Goal: Use online tool/utility: Utilize a website feature to perform a specific function

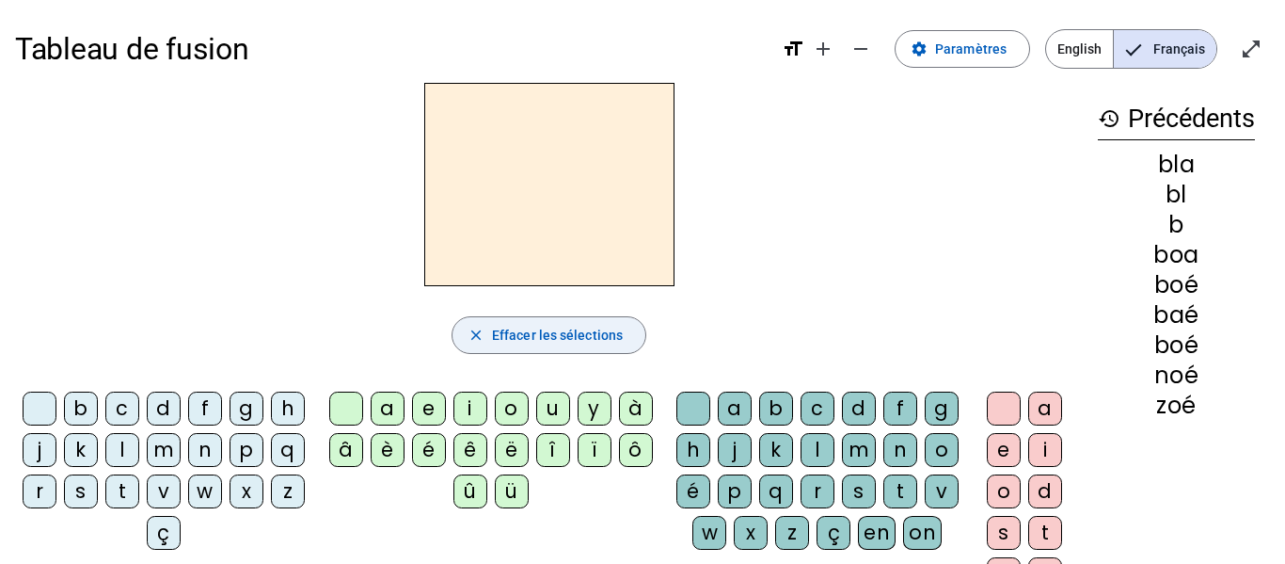
click at [510, 342] on span "Effacer les sélections" at bounding box center [557, 335] width 131 height 23
click at [271, 508] on div "z" at bounding box center [288, 491] width 34 height 34
click at [510, 414] on div "o" at bounding box center [512, 408] width 34 height 34
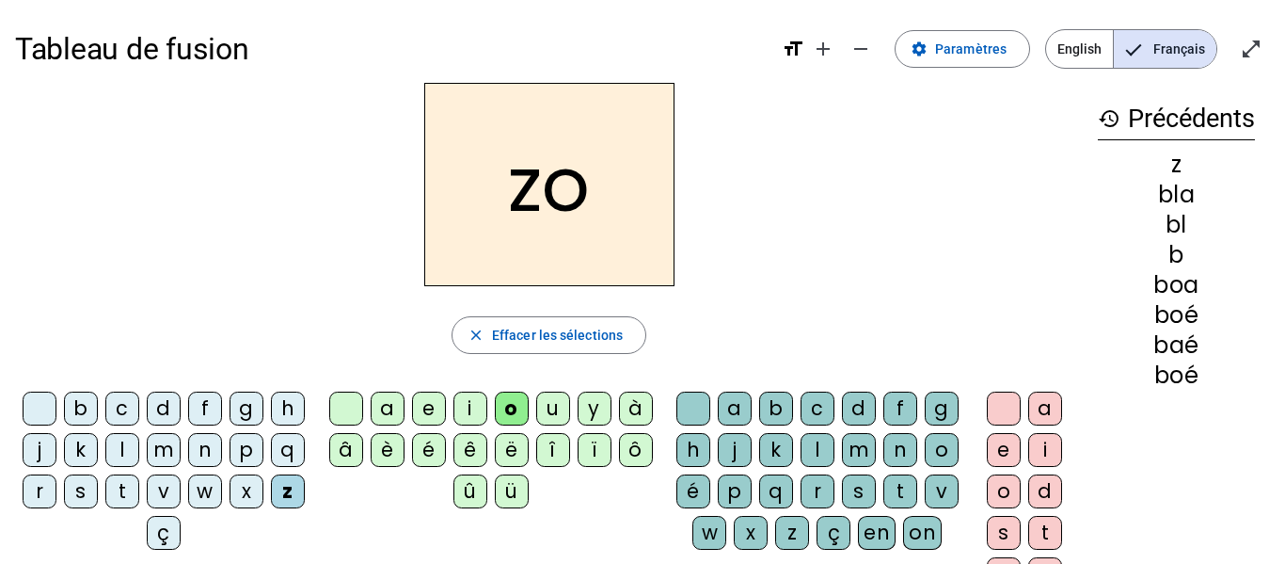
click at [997, 493] on div "o" at bounding box center [1004, 491] width 34 height 34
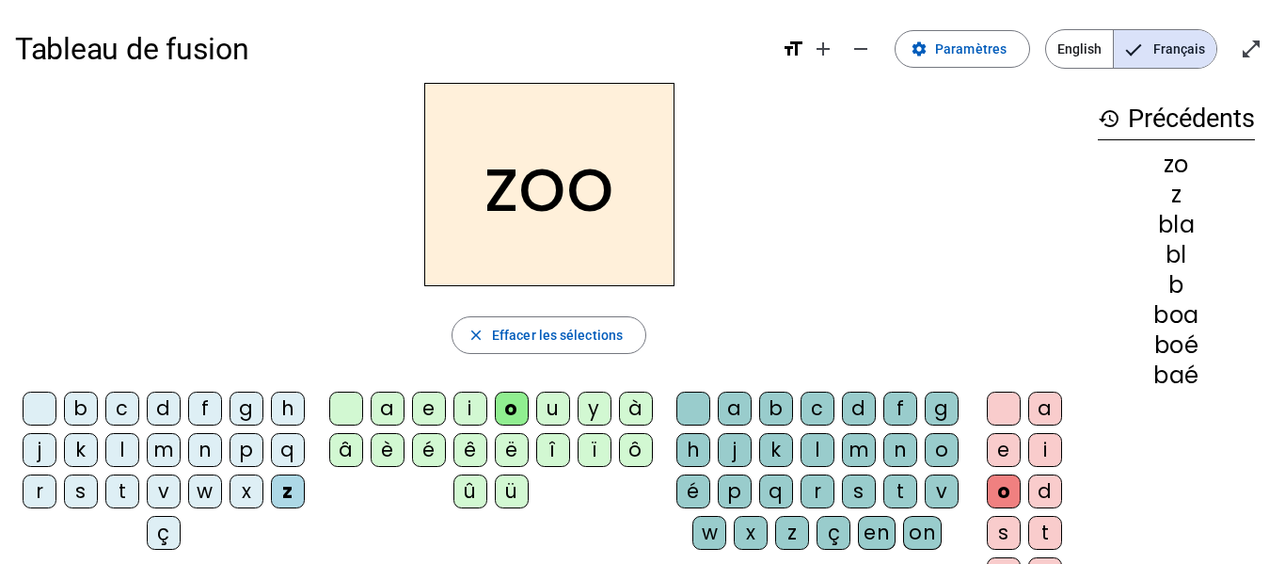
click at [710, 489] on div "é" at bounding box center [694, 491] width 34 height 34
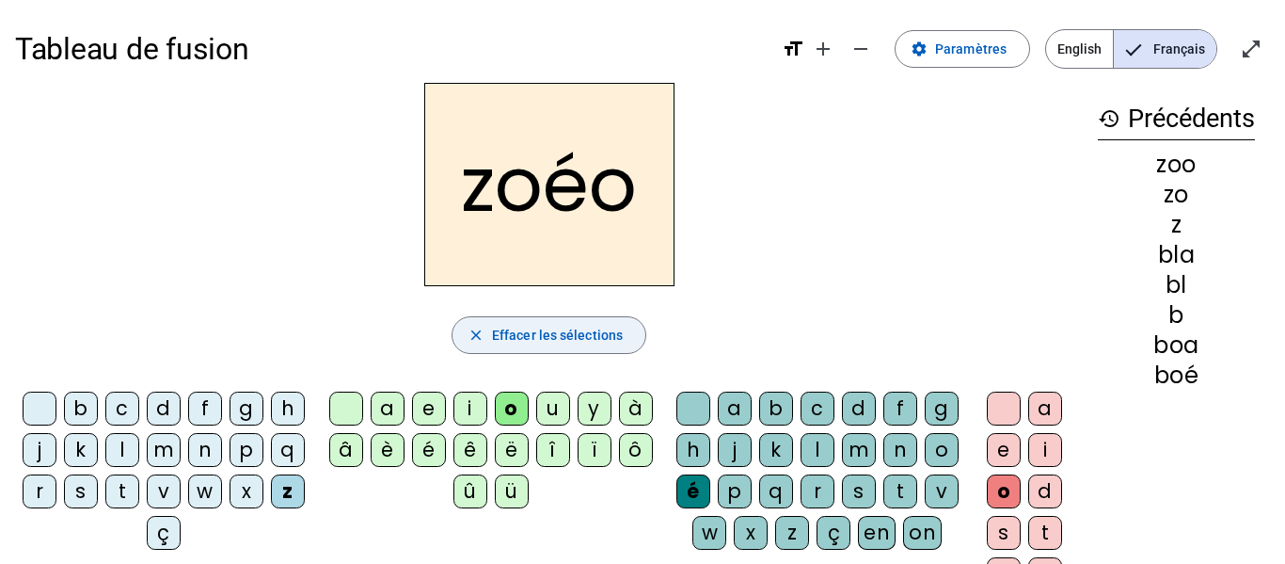
click at [588, 331] on span "Effacer les sélections" at bounding box center [557, 335] width 131 height 23
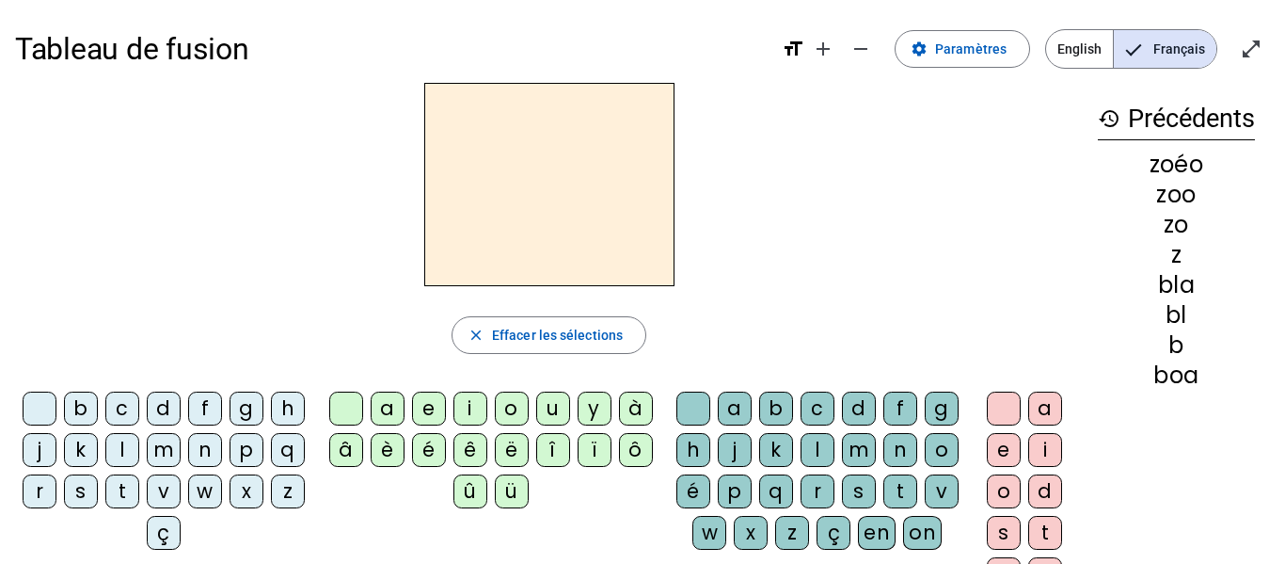
click at [271, 508] on div "z" at bounding box center [288, 491] width 34 height 34
click at [504, 397] on div "o" at bounding box center [512, 408] width 34 height 34
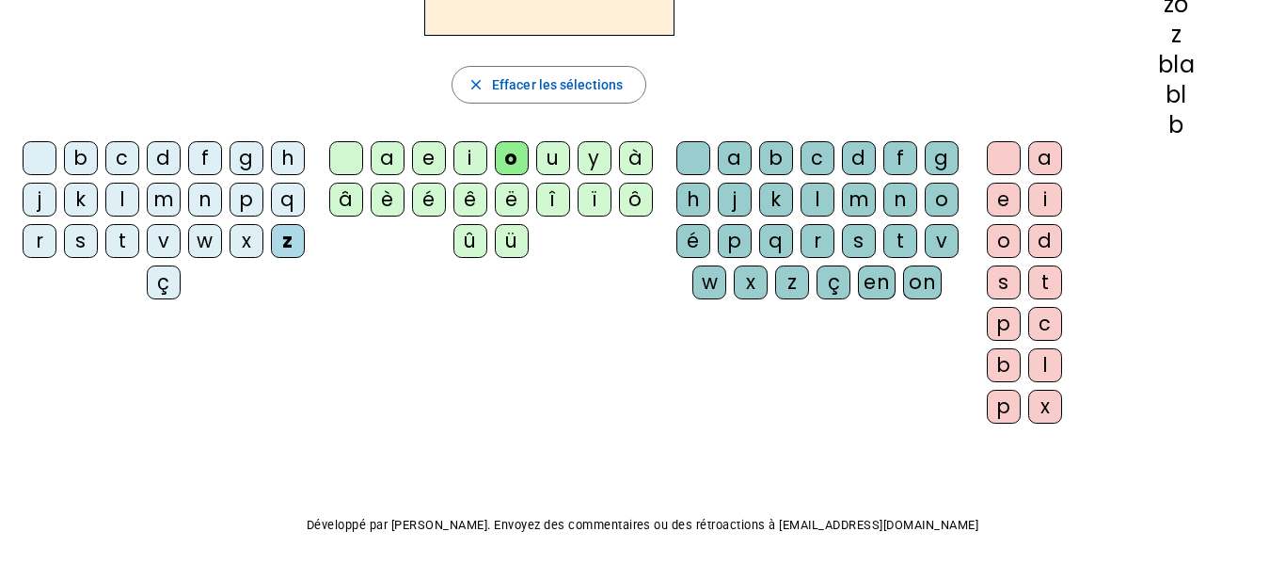
scroll to position [270, 0]
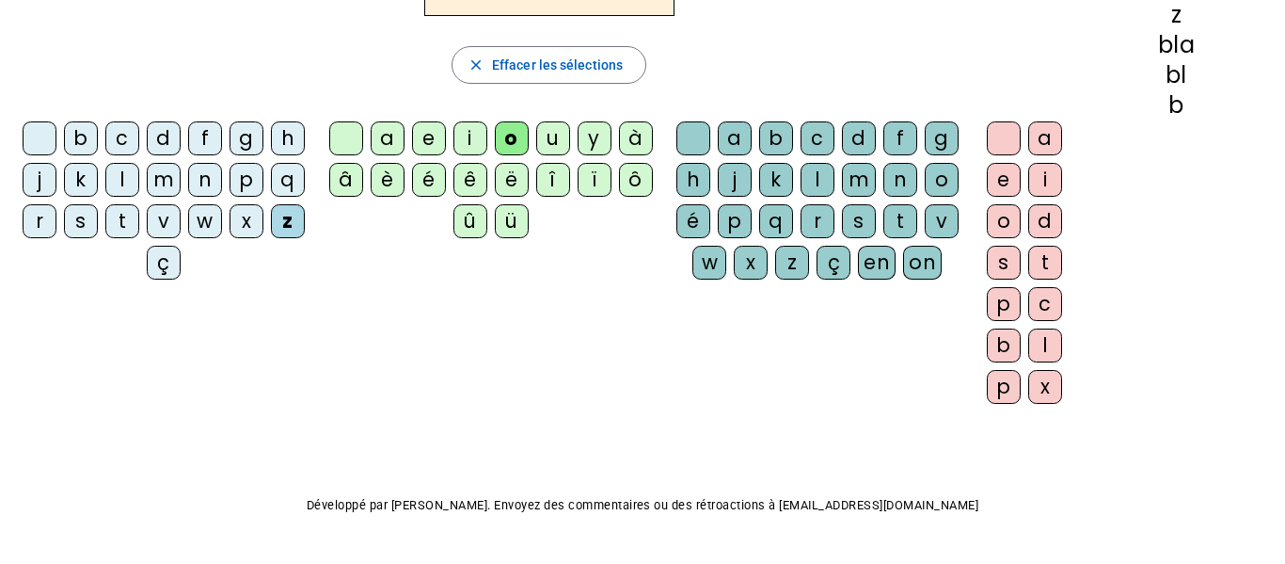
click at [710, 222] on div "é" at bounding box center [694, 221] width 34 height 34
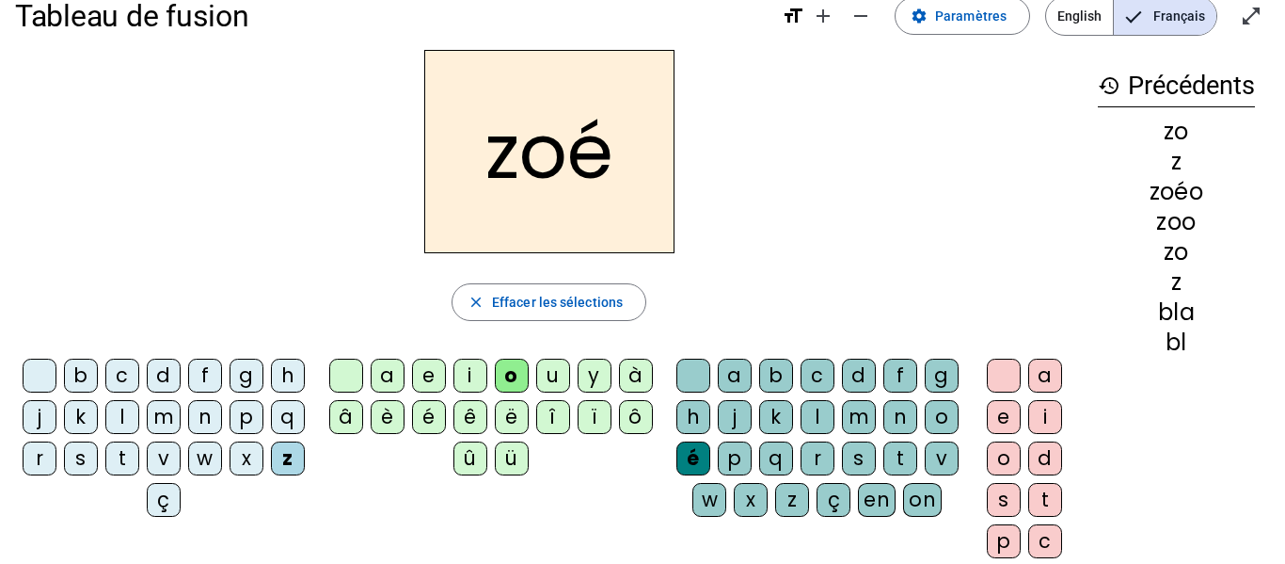
scroll to position [0, 0]
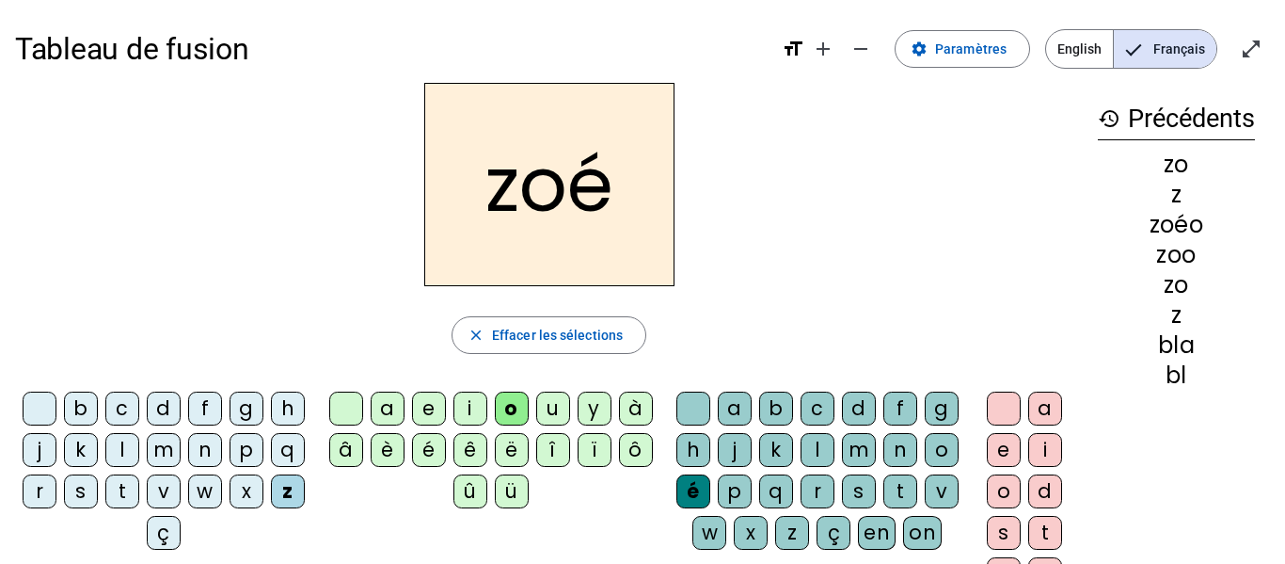
click at [222, 442] on div "n" at bounding box center [205, 450] width 34 height 34
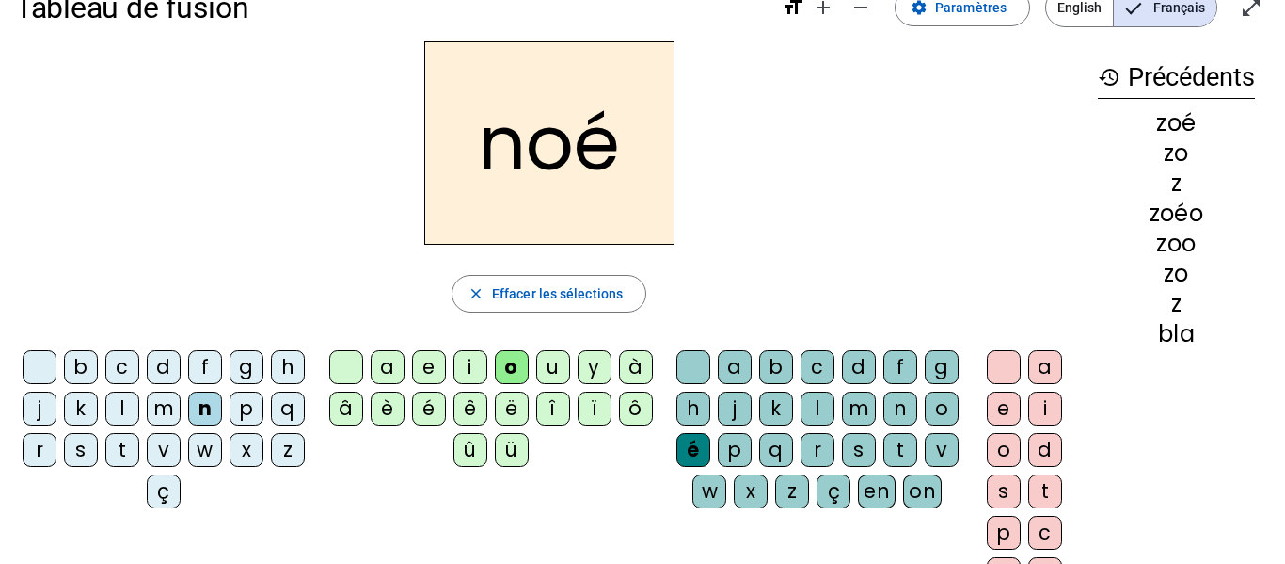
scroll to position [53, 0]
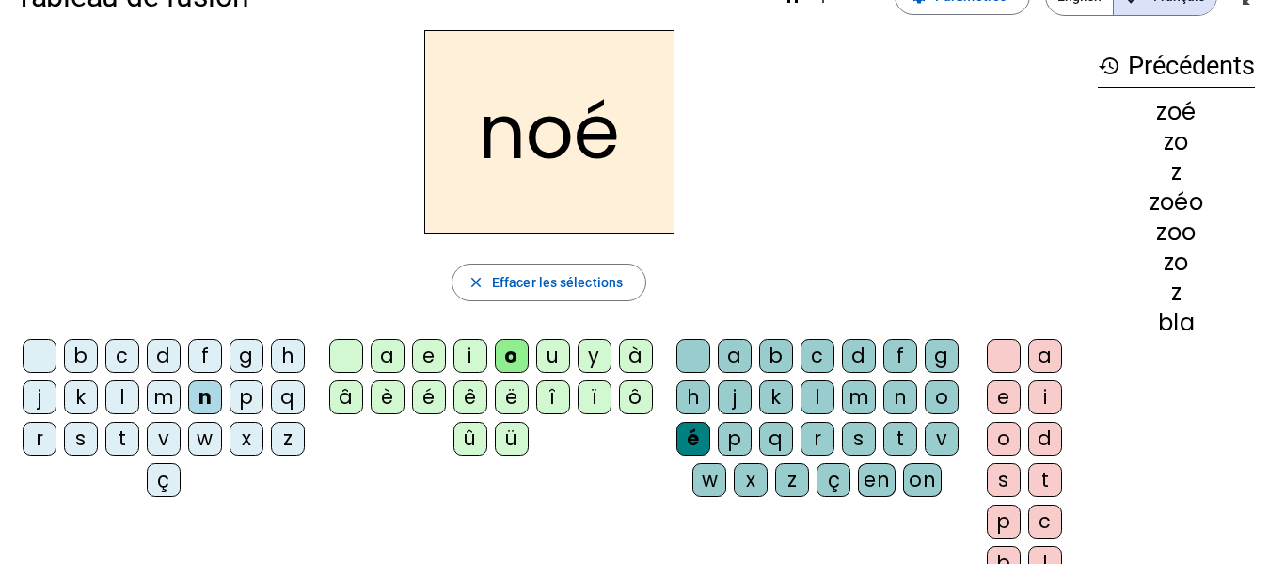
click at [752, 353] on div "a" at bounding box center [735, 356] width 34 height 34
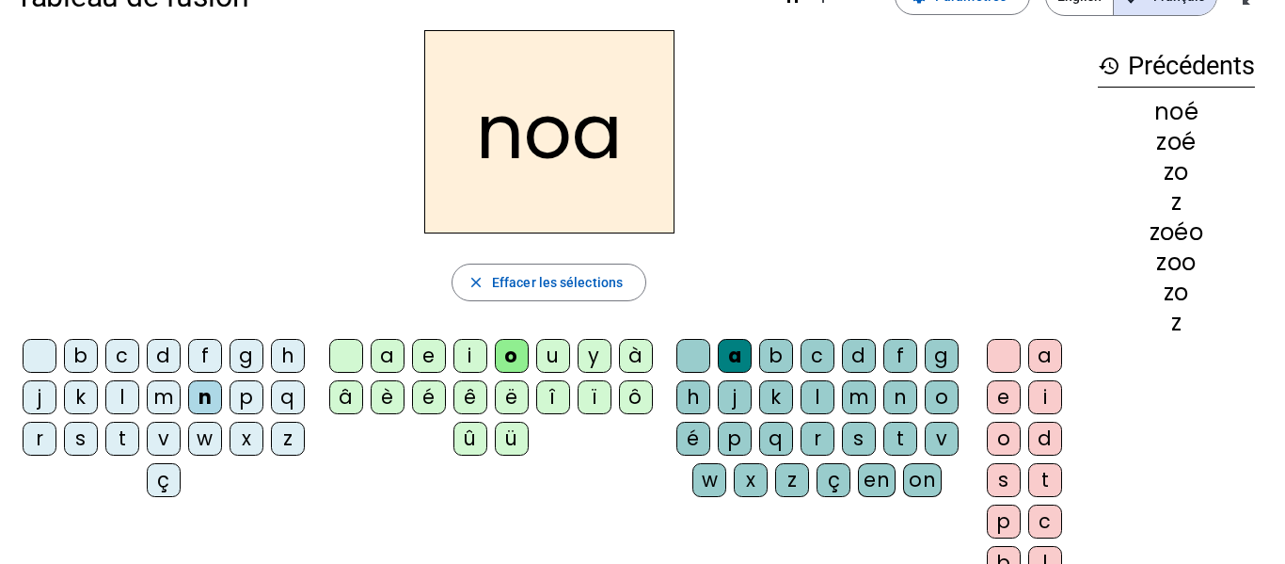
click at [94, 359] on div "b" at bounding box center [81, 356] width 34 height 34
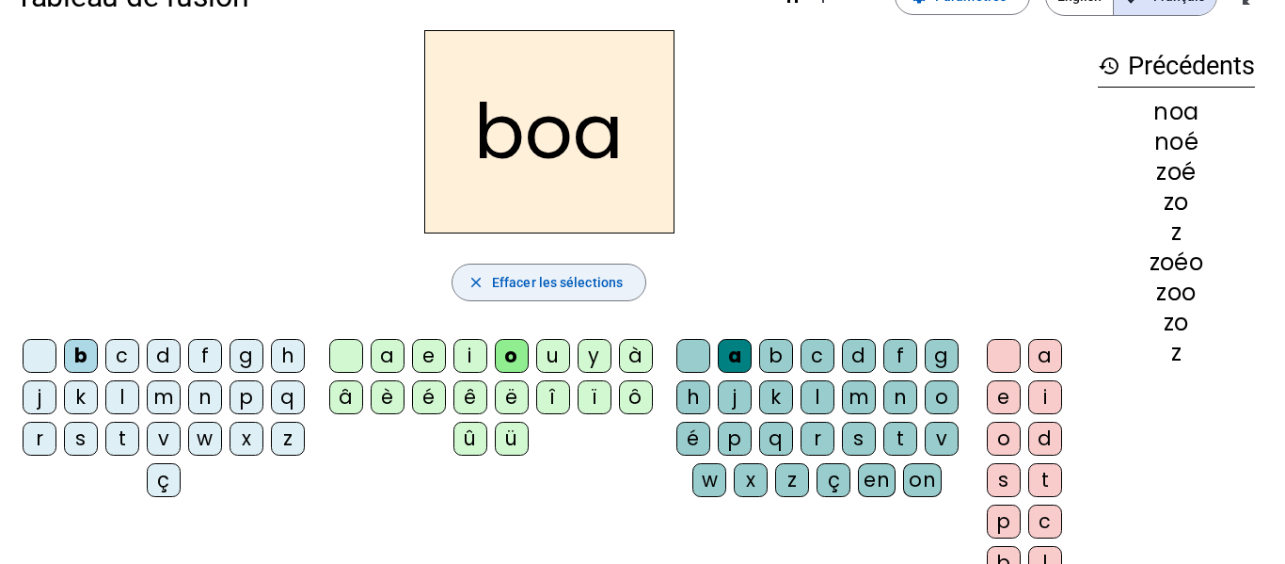
click at [510, 289] on span "Effacer les sélections" at bounding box center [557, 282] width 131 height 23
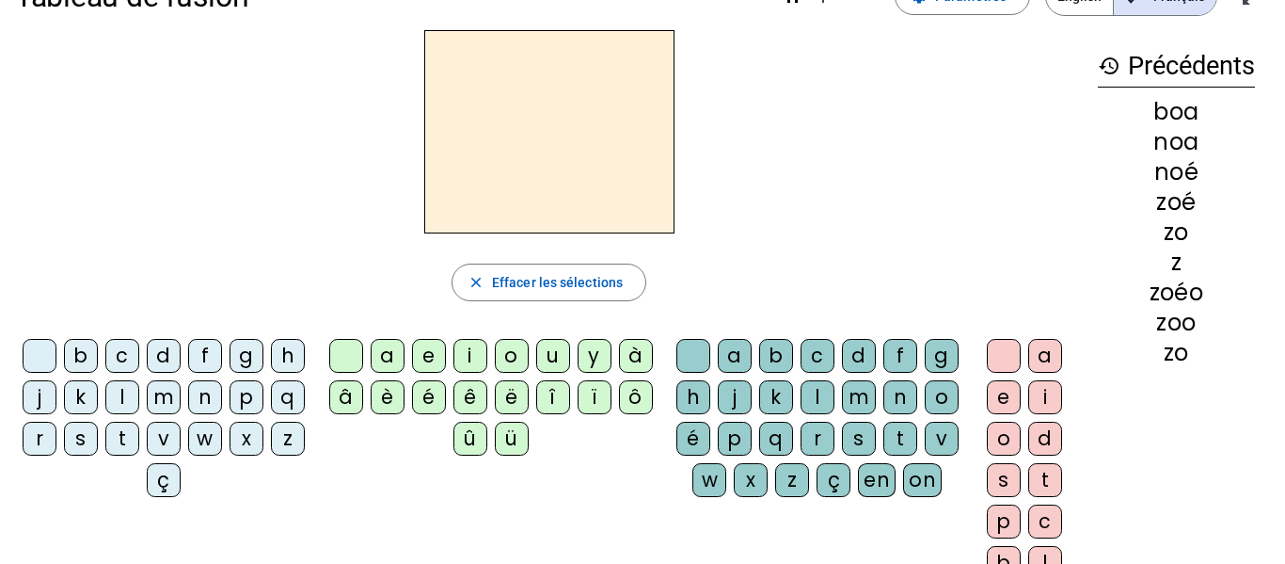
click at [98, 356] on div "b" at bounding box center [81, 356] width 34 height 34
click at [835, 400] on div "l" at bounding box center [818, 397] width 34 height 34
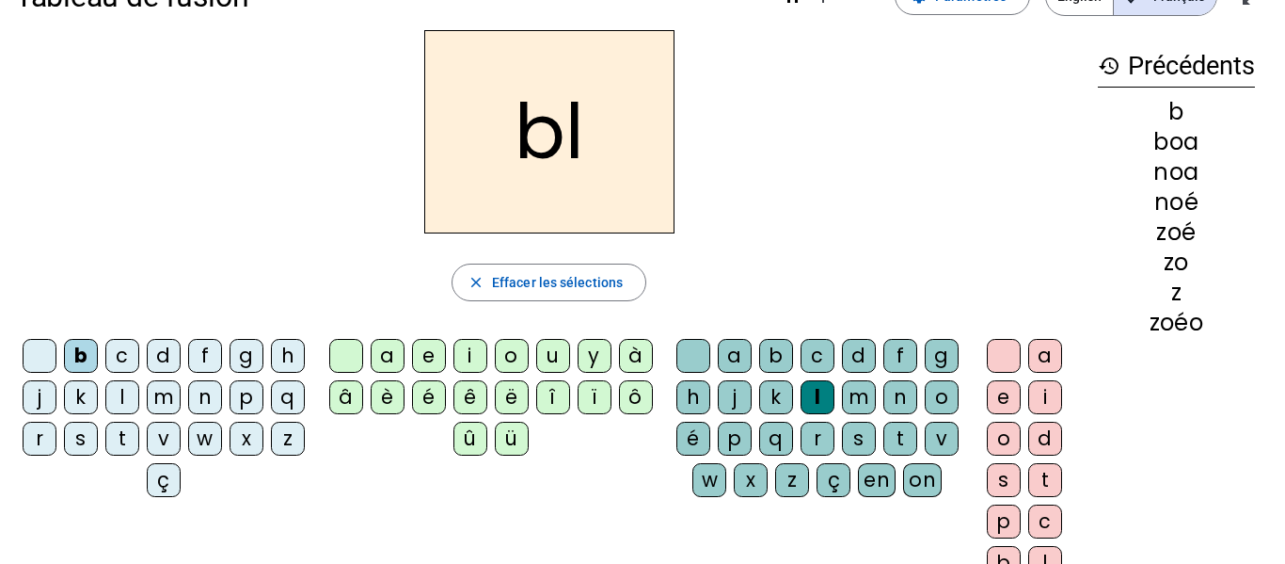
click at [1042, 350] on div "a" at bounding box center [1046, 356] width 34 height 34
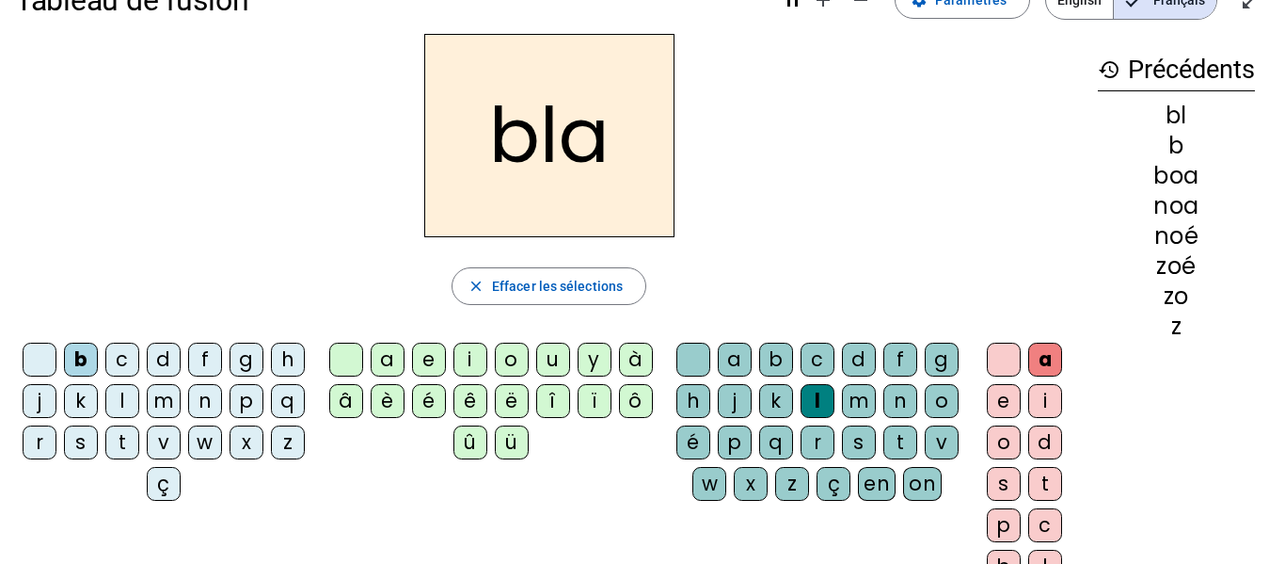
scroll to position [44, 0]
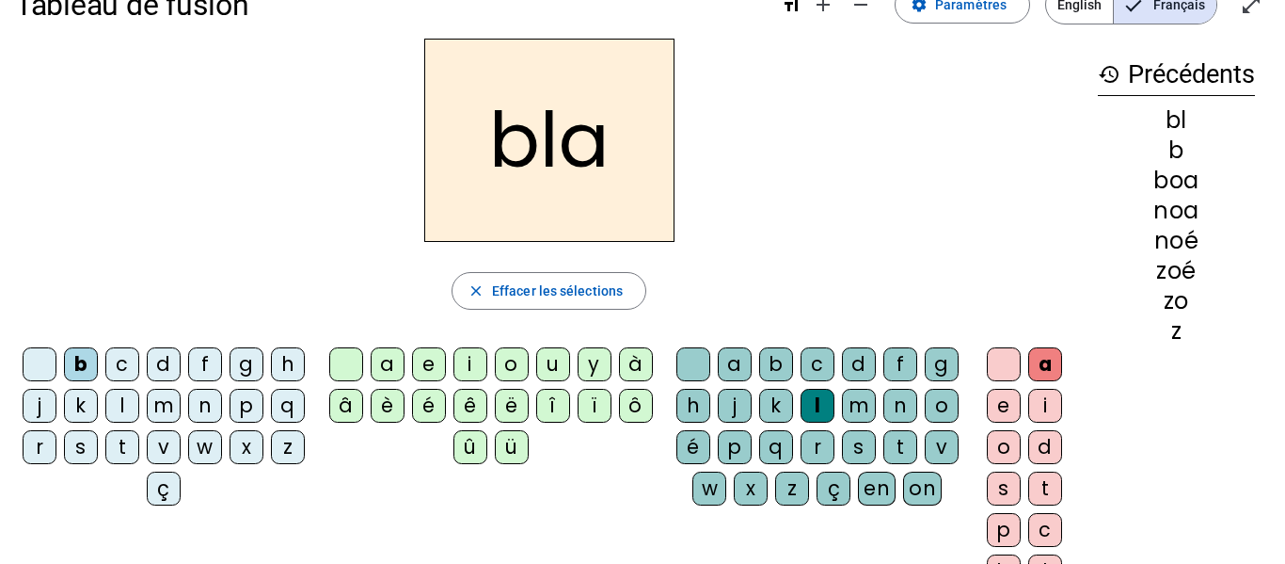
click at [710, 443] on div "é" at bounding box center [694, 447] width 34 height 34
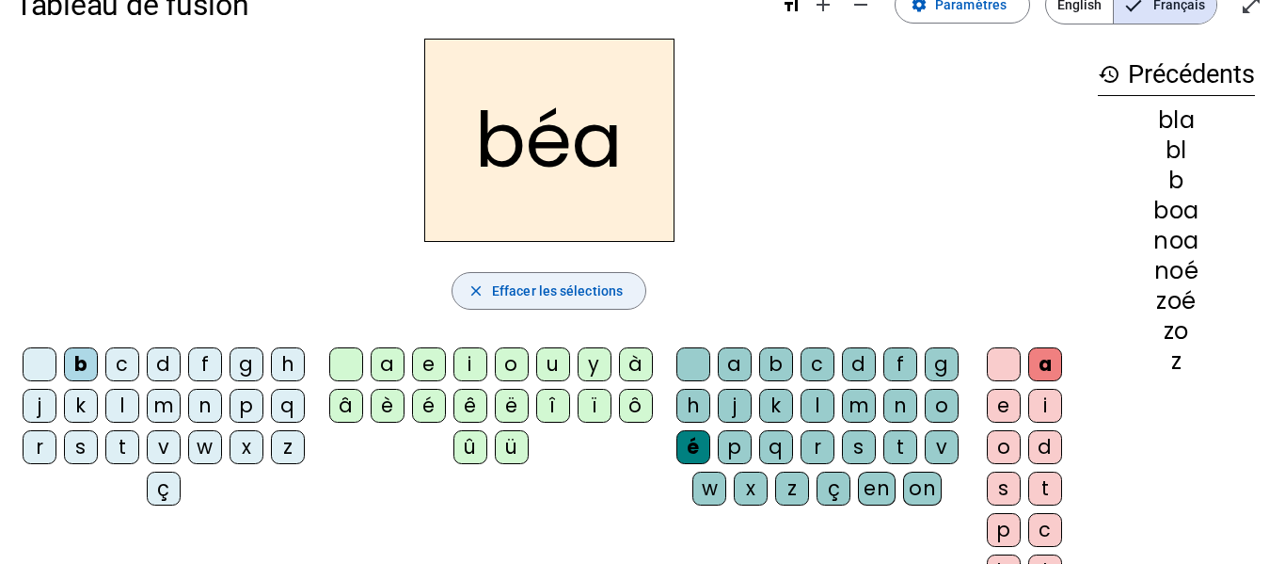
click at [605, 276] on span "button" at bounding box center [549, 290] width 193 height 45
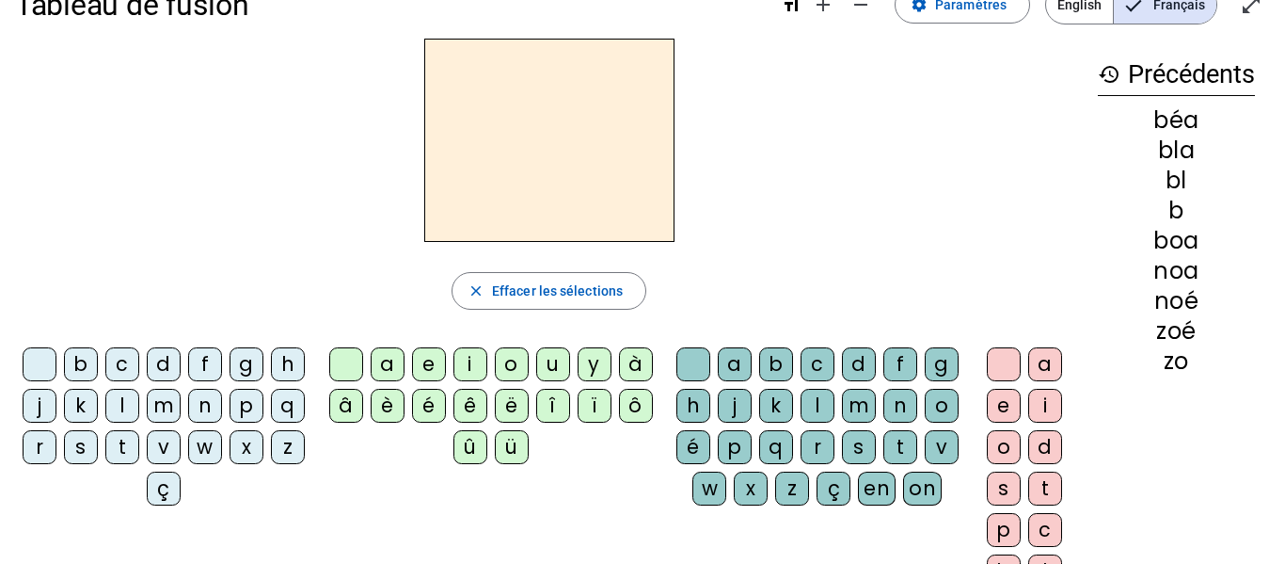
click at [98, 362] on div "b" at bounding box center [81, 364] width 34 height 34
click at [835, 406] on div "l" at bounding box center [818, 406] width 34 height 34
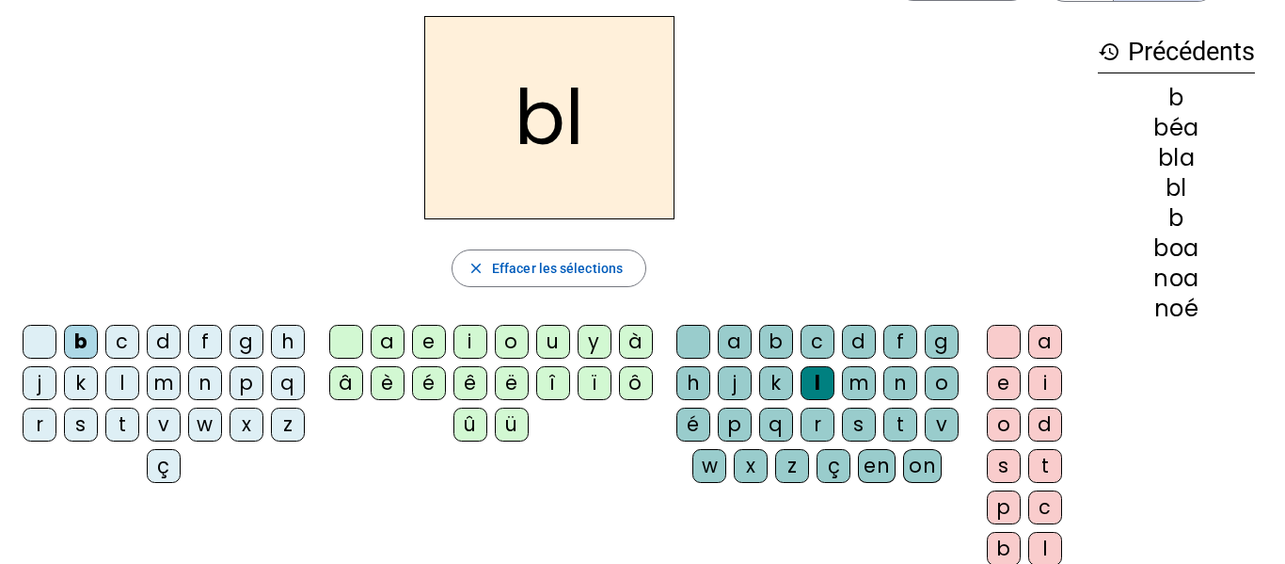
scroll to position [62, 0]
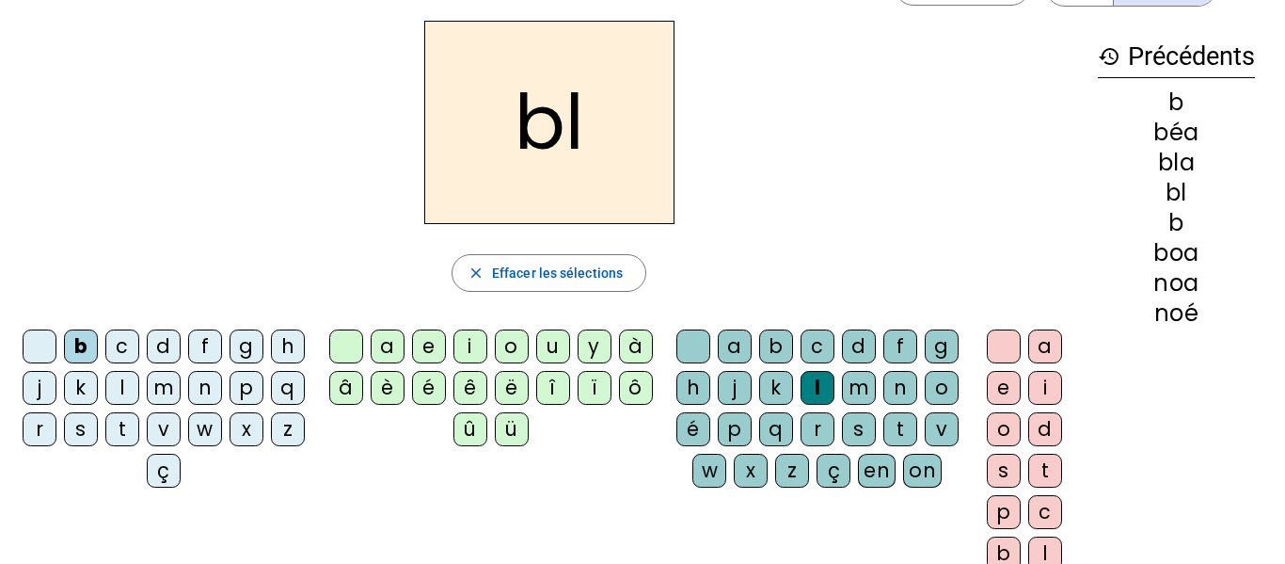
click at [710, 432] on div "é" at bounding box center [694, 429] width 34 height 34
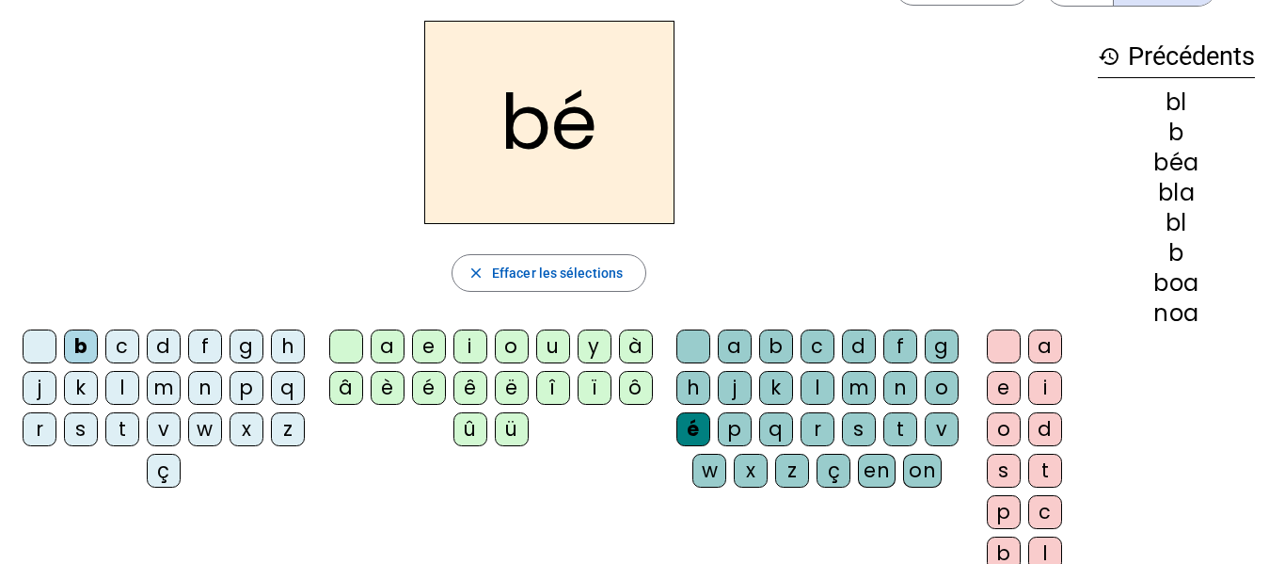
click at [139, 343] on div "c" at bounding box center [122, 346] width 34 height 34
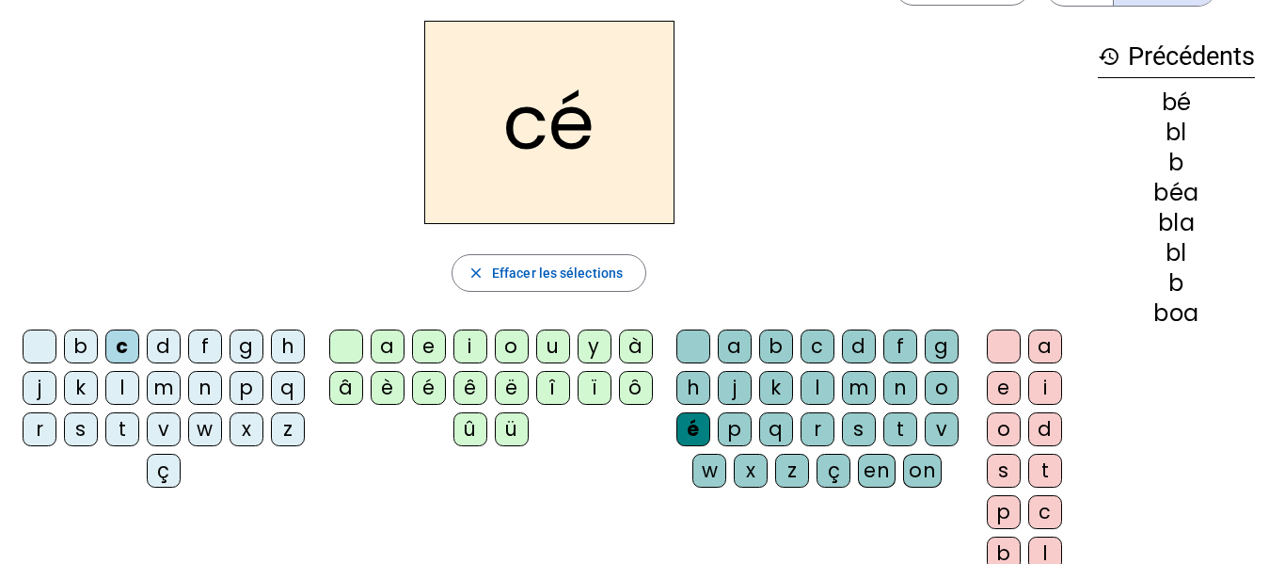
click at [835, 386] on div "l" at bounding box center [818, 388] width 34 height 34
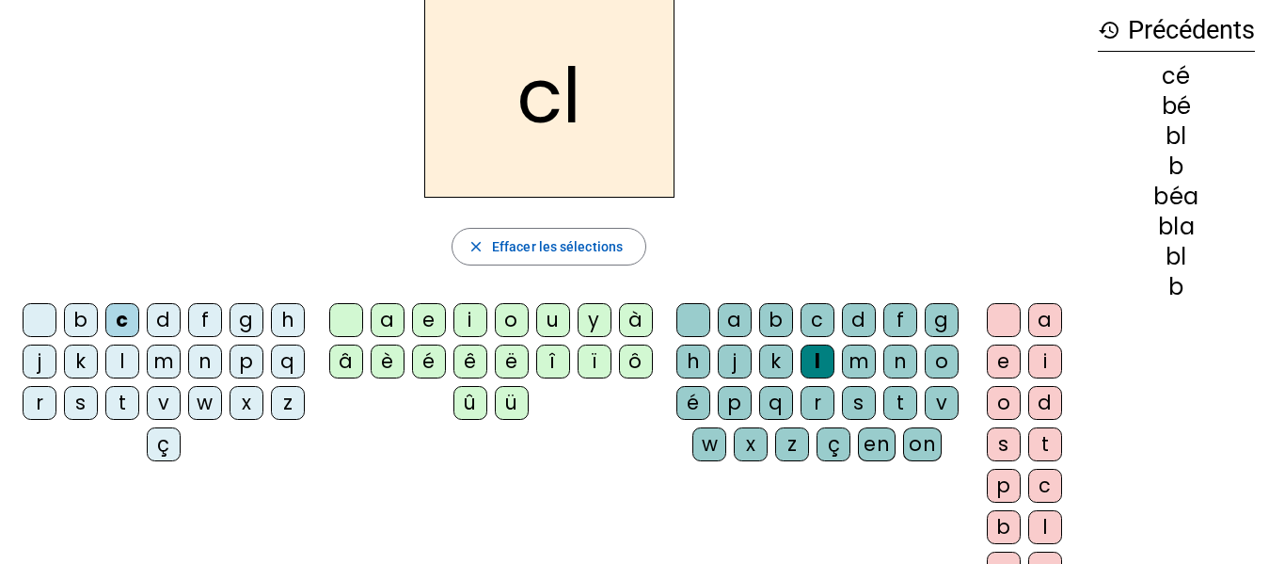
scroll to position [83, 0]
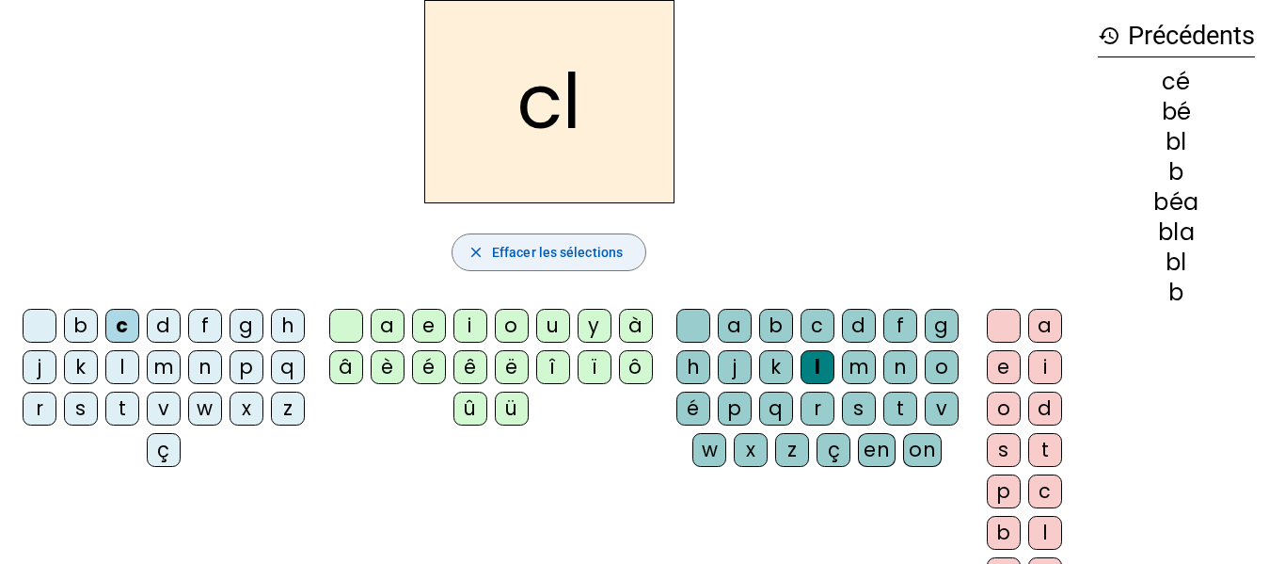
click at [523, 261] on span "Effacer les sélections" at bounding box center [557, 252] width 131 height 23
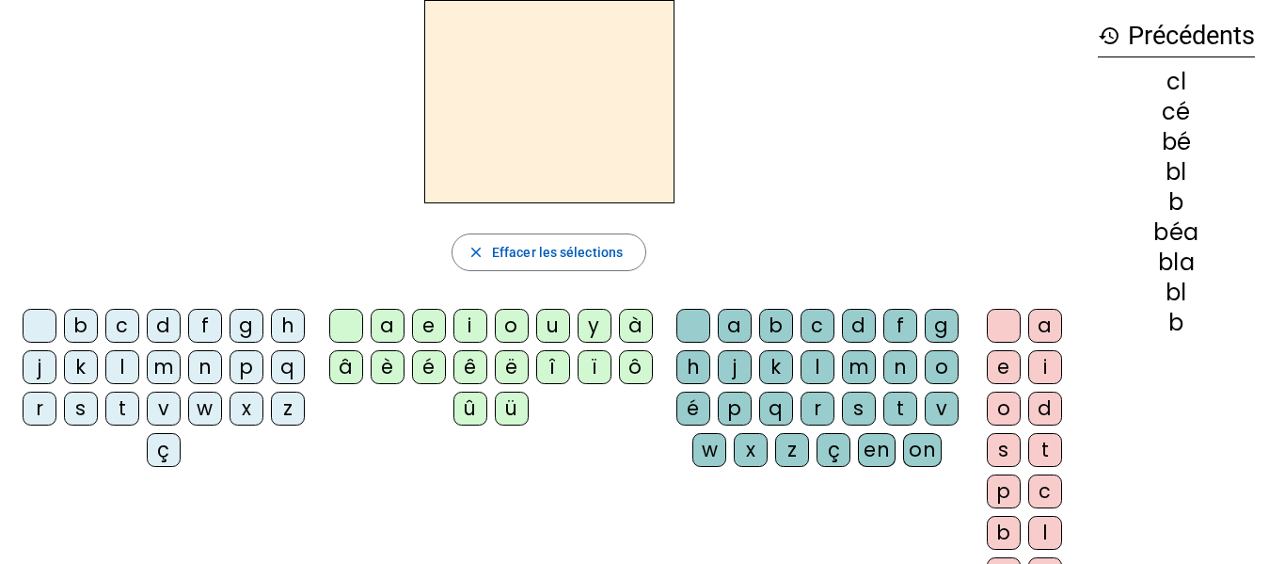
click at [139, 326] on div "c" at bounding box center [122, 326] width 34 height 34
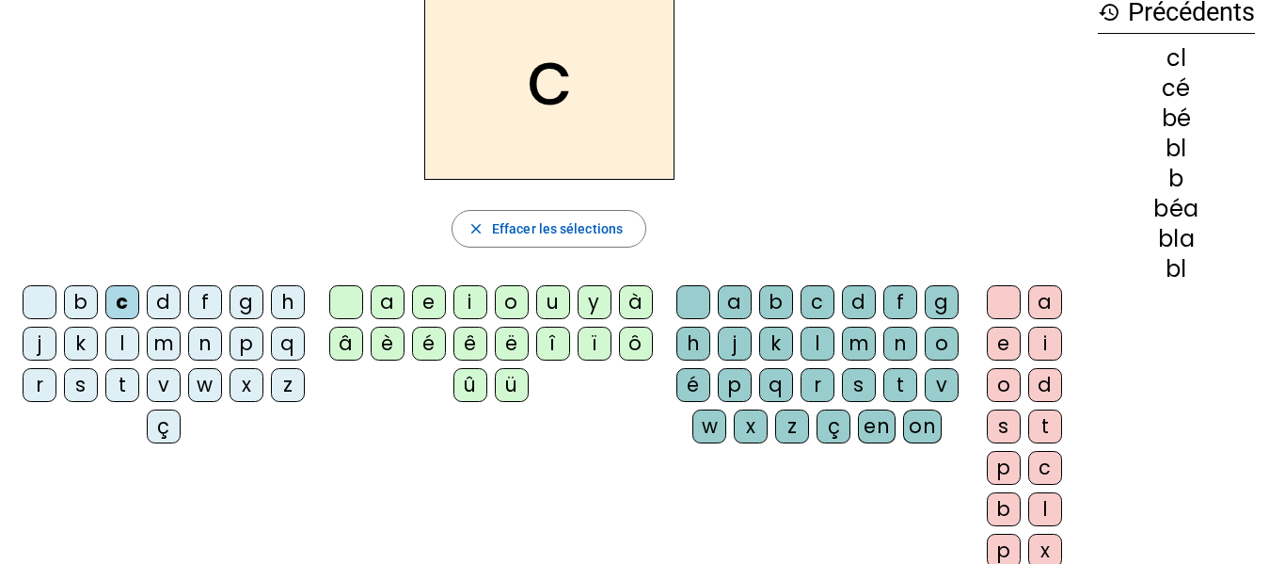
scroll to position [107, 0]
click at [835, 342] on div "l" at bounding box center [818, 343] width 34 height 34
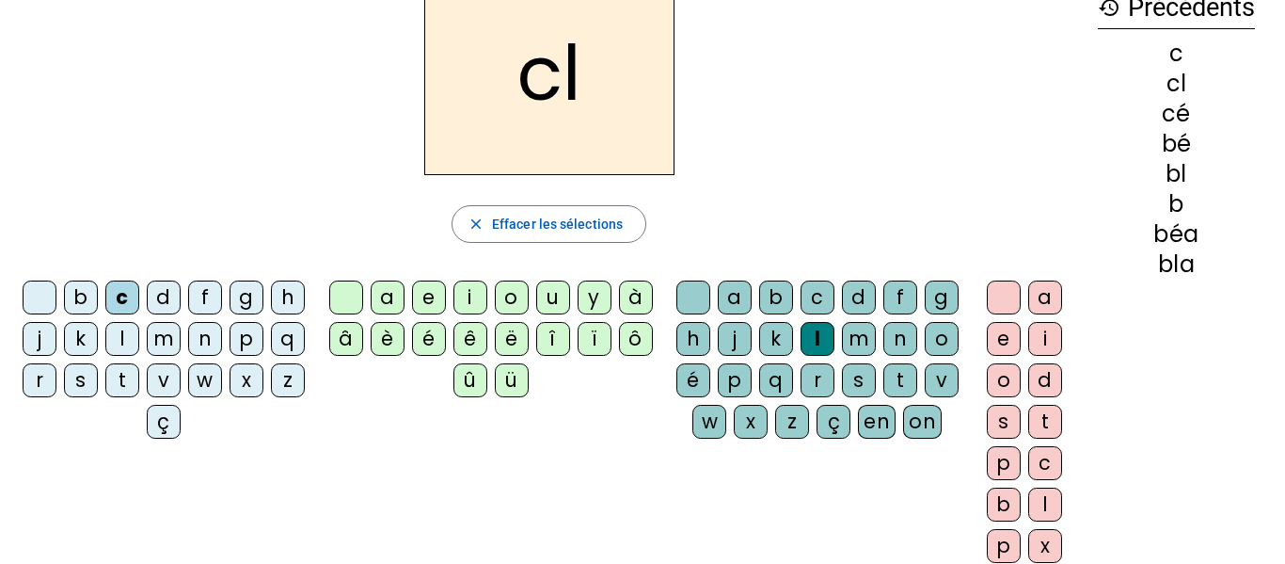
scroll to position [110, 0]
click at [428, 339] on div "é" at bounding box center [429, 340] width 34 height 34
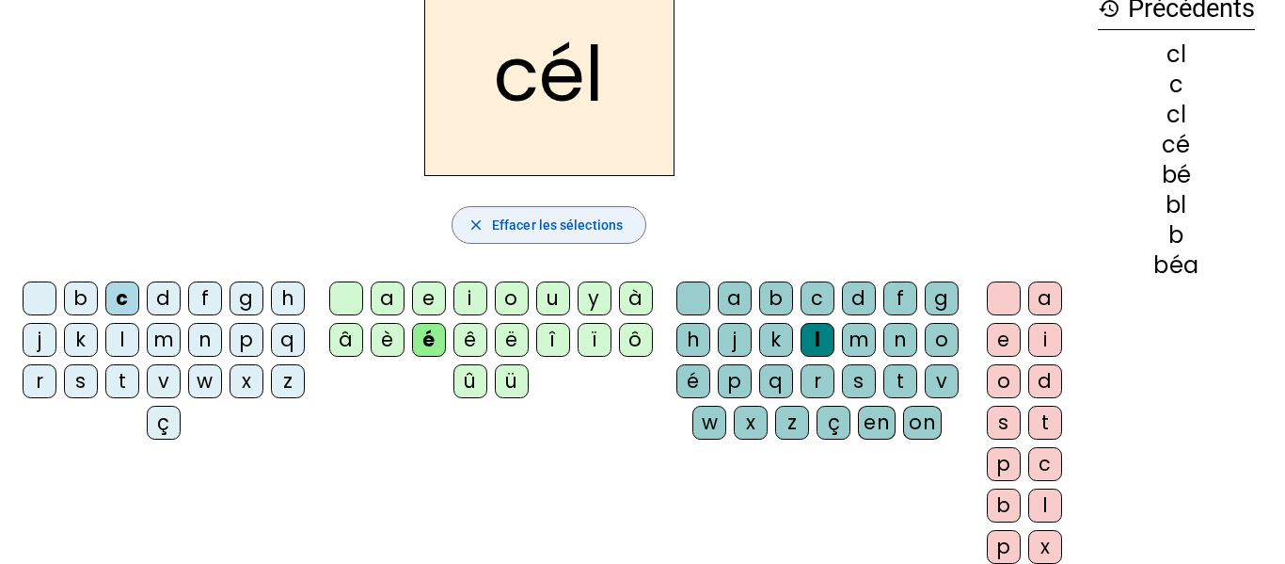
click at [516, 243] on span "button" at bounding box center [549, 224] width 193 height 45
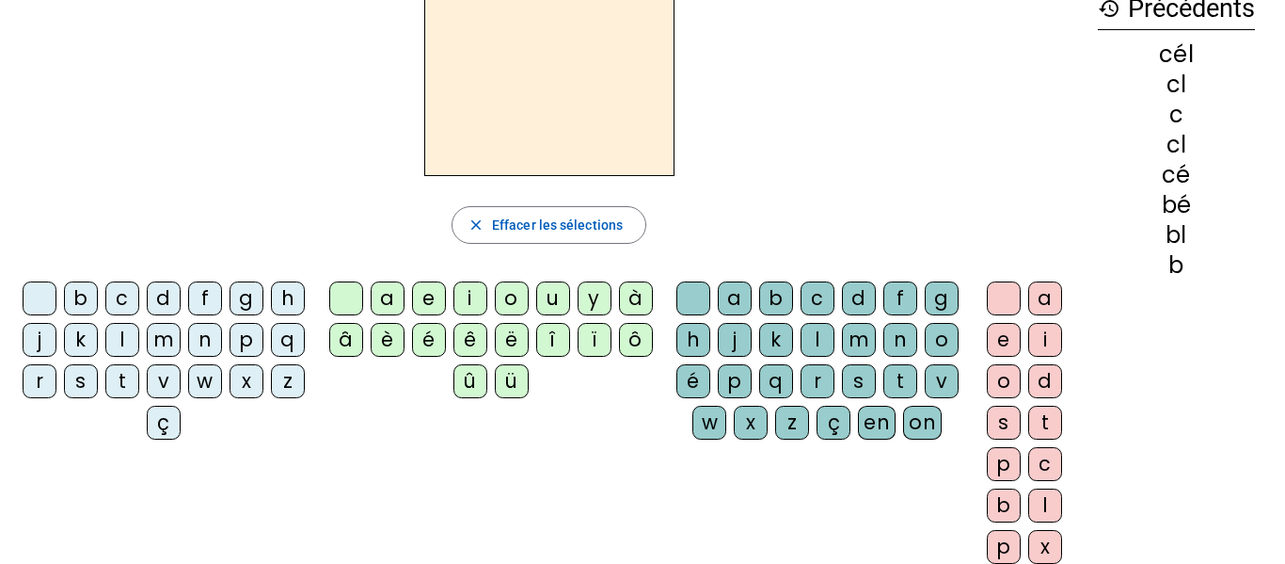
click at [131, 305] on div "c" at bounding box center [122, 298] width 34 height 34
click at [835, 338] on div "l" at bounding box center [818, 340] width 34 height 34
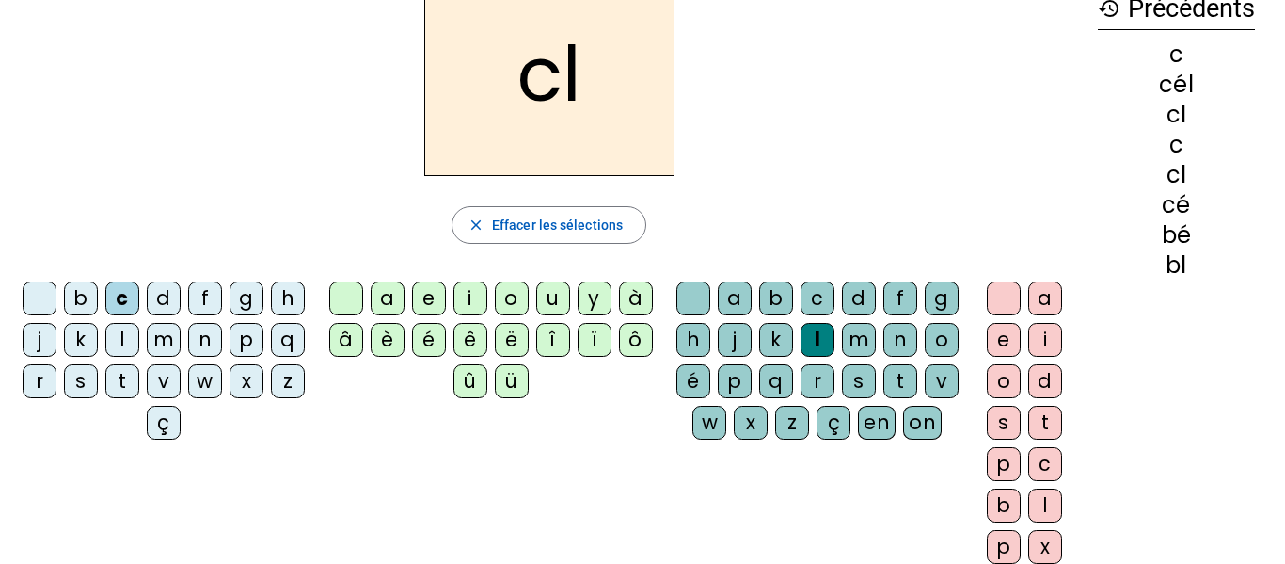
click at [991, 339] on div "e" at bounding box center [1004, 340] width 34 height 34
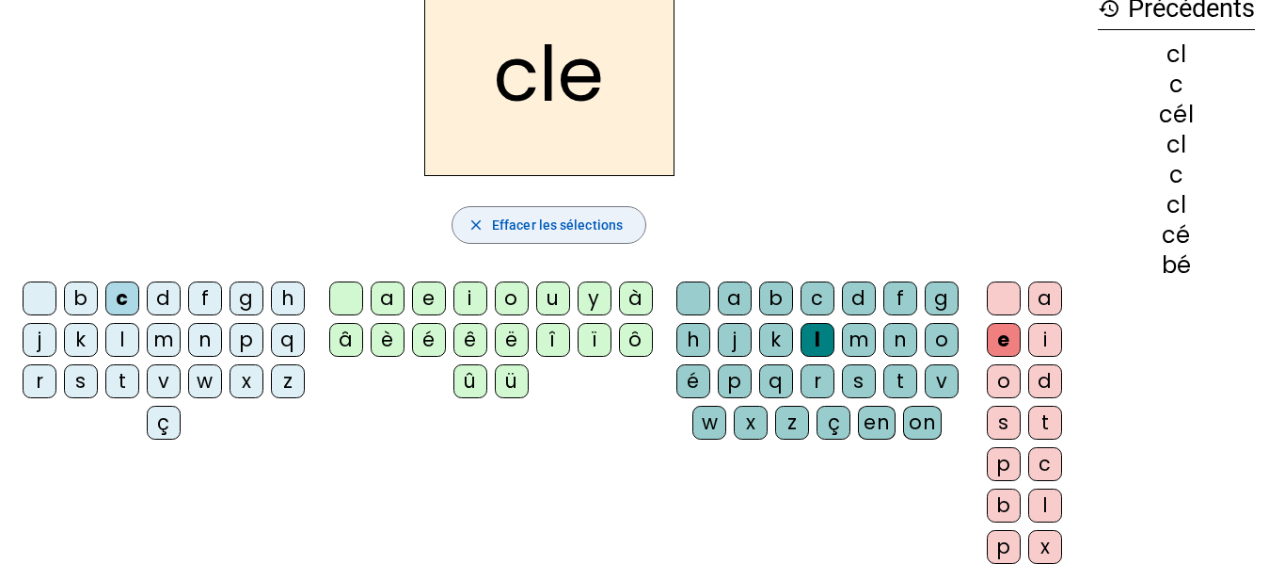
click at [508, 224] on span "Effacer les sélections" at bounding box center [557, 225] width 131 height 23
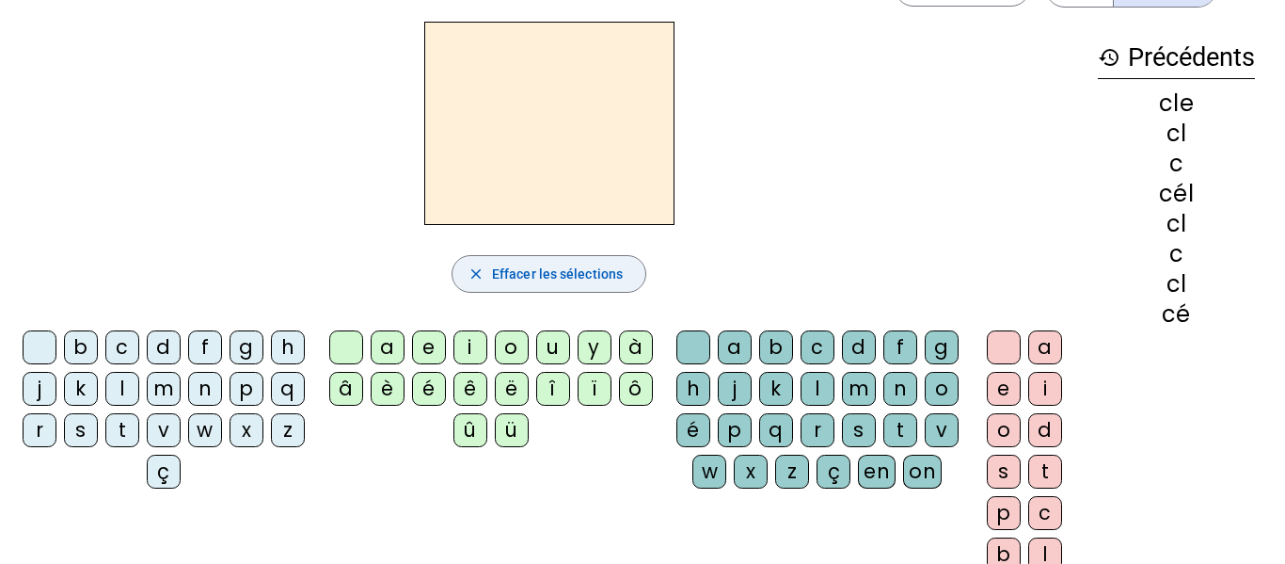
scroll to position [70, 0]
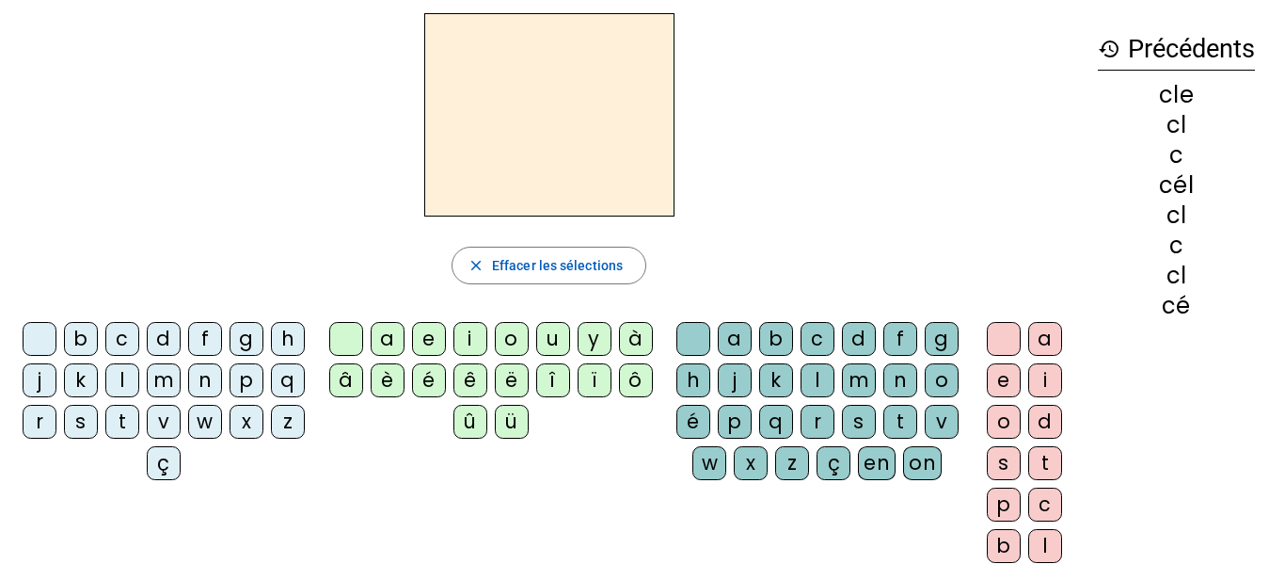
click at [139, 389] on div "l" at bounding box center [122, 380] width 34 height 34
click at [425, 381] on div "é" at bounding box center [429, 380] width 34 height 34
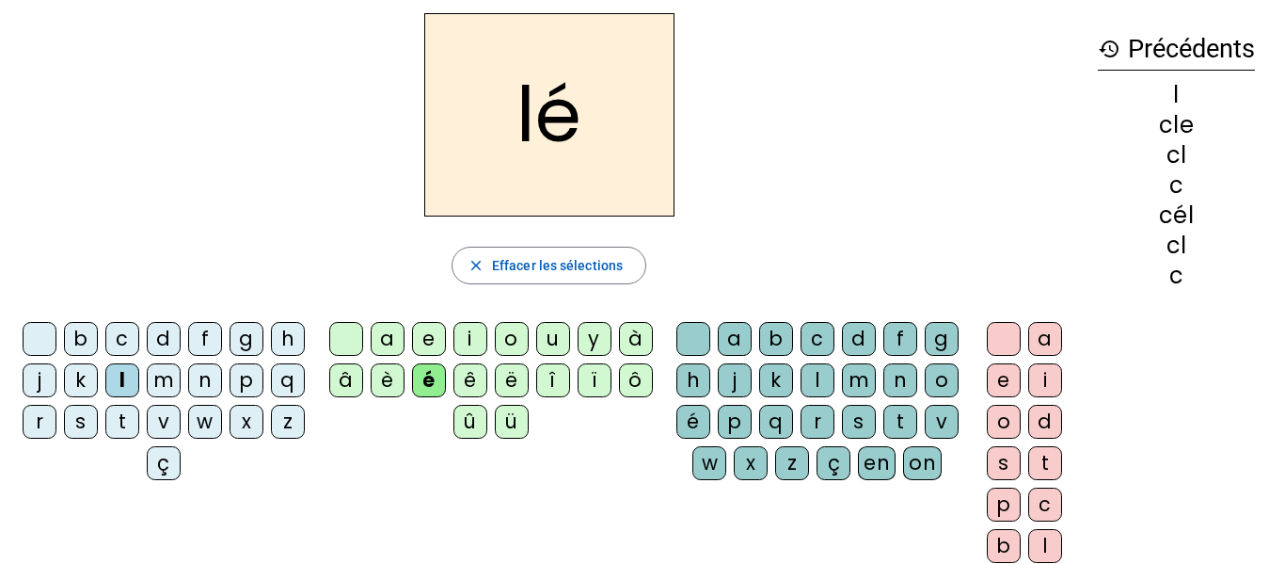
click at [1007, 423] on div "o" at bounding box center [1004, 422] width 34 height 34
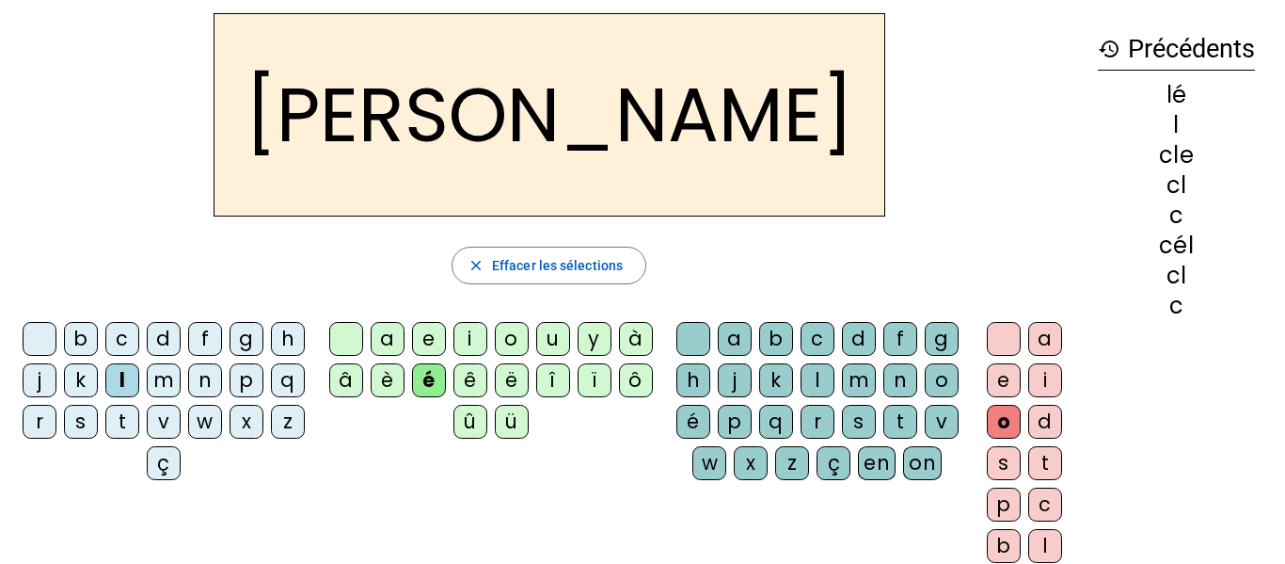
click at [139, 385] on div "l" at bounding box center [122, 380] width 34 height 34
click at [537, 257] on span "Effacer les sélections" at bounding box center [557, 265] width 131 height 23
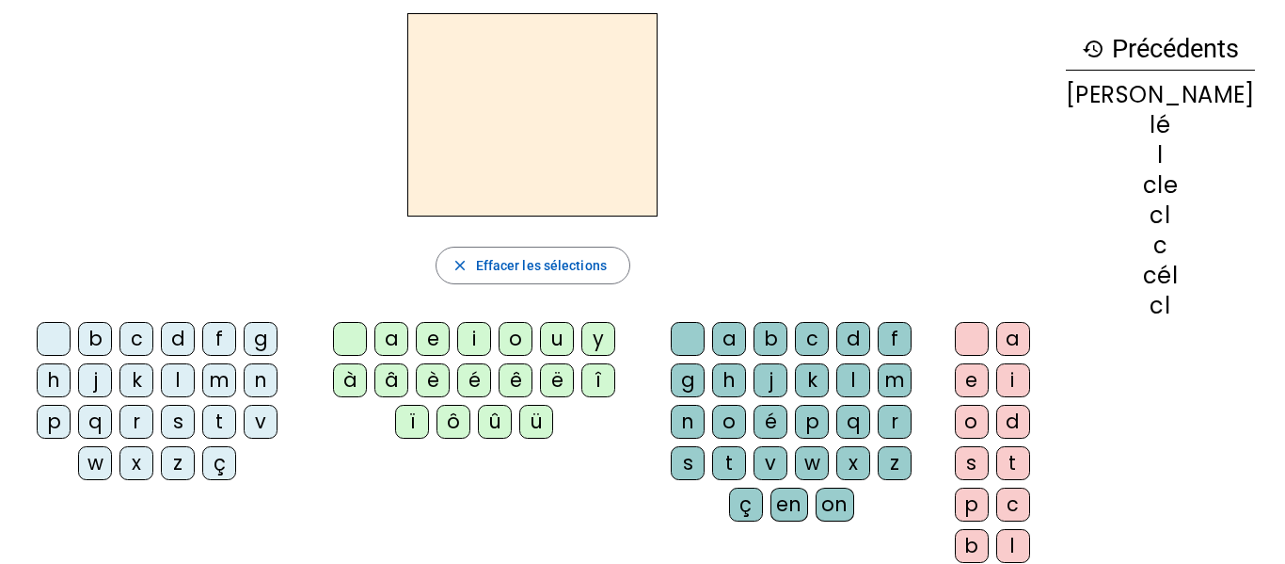
click at [180, 375] on div "l" at bounding box center [178, 380] width 34 height 34
click at [457, 378] on div "é" at bounding box center [474, 380] width 34 height 34
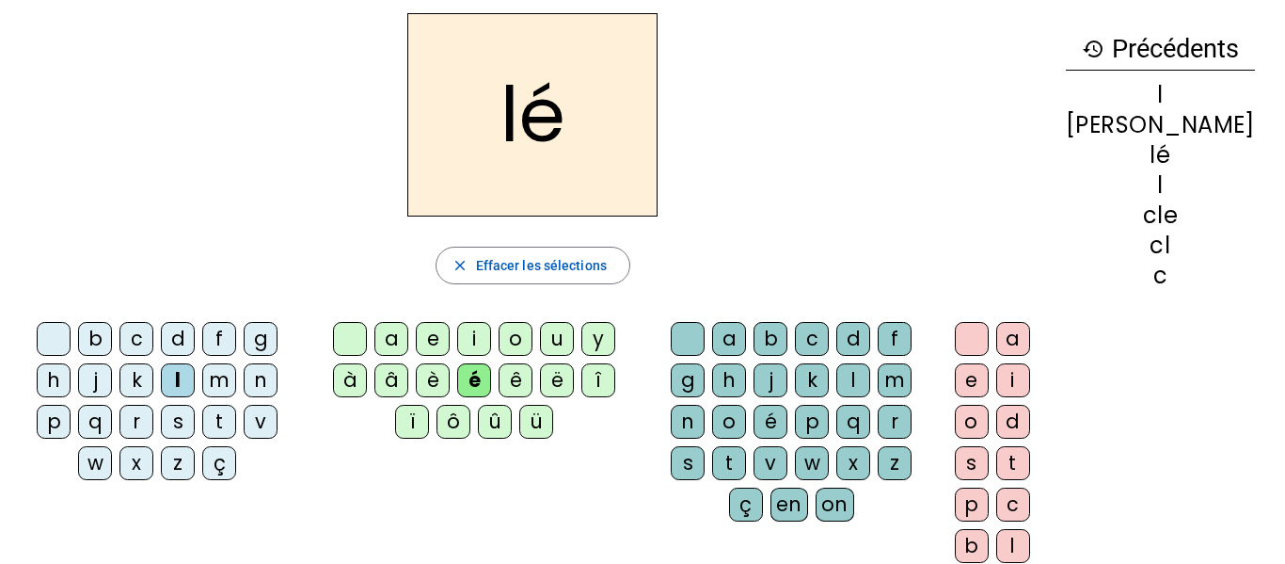
click at [746, 329] on div "a" at bounding box center [729, 339] width 34 height 34
